Goal: Task Accomplishment & Management: Manage account settings

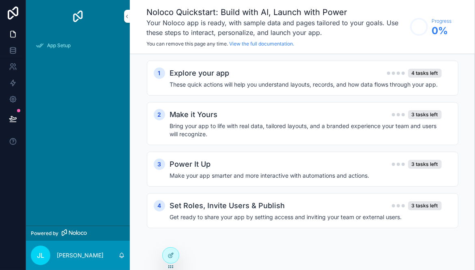
click at [45, 248] on div "JL" at bounding box center [40, 254] width 19 height 19
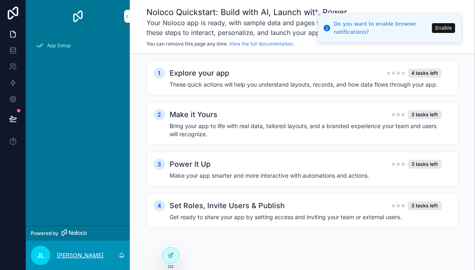
click at [81, 257] on p "[PERSON_NAME]" at bounding box center [80, 255] width 47 height 8
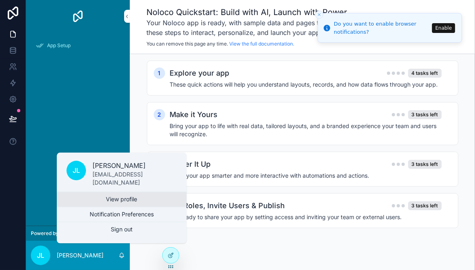
click at [109, 199] on link "View profile" at bounding box center [122, 199] width 130 height 15
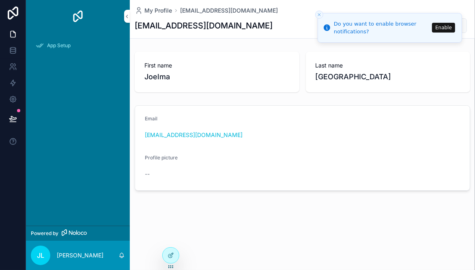
click at [319, 16] on icon "Close toast" at bounding box center [319, 14] width 5 height 5
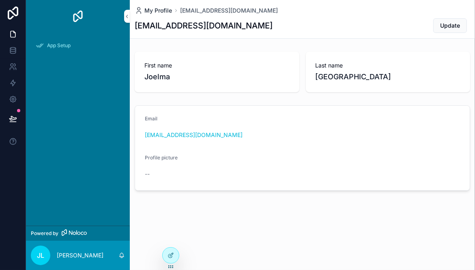
click at [164, 14] on span "My Profile" at bounding box center [159, 10] width 28 height 8
drag, startPoint x: 46, startPoint y: 253, endPoint x: 75, endPoint y: 256, distance: 29.0
click at [75, 256] on div "[PERSON_NAME]" at bounding box center [78, 254] width 104 height 29
click at [75, 256] on p "[PERSON_NAME]" at bounding box center [80, 255] width 47 height 8
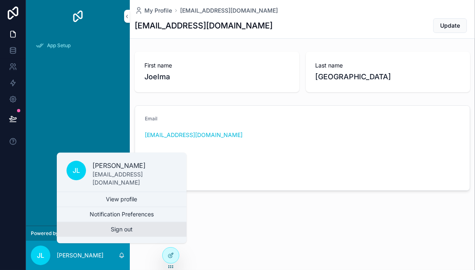
click at [112, 230] on button "Sign out" at bounding box center [122, 229] width 130 height 15
